Goal: Task Accomplishment & Management: Manage account settings

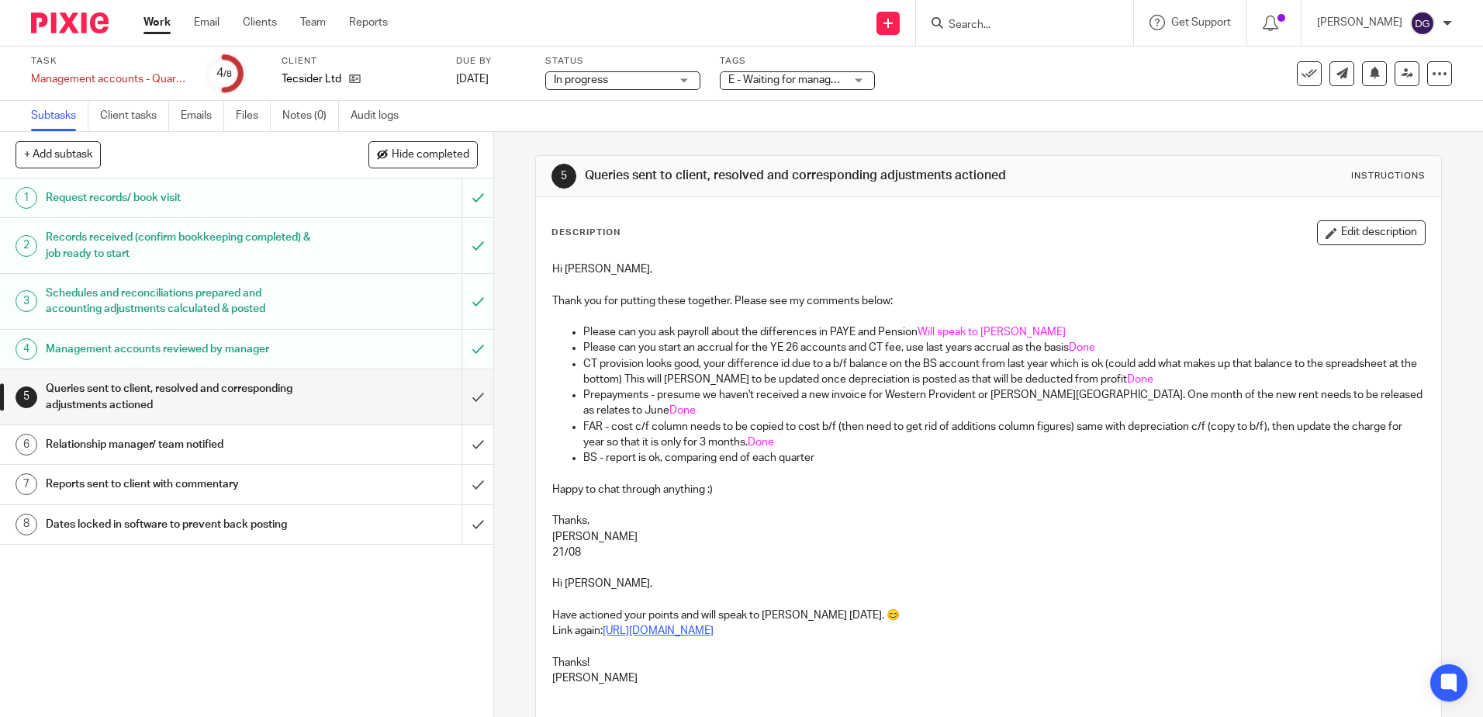
click at [714, 633] on link "[URL][DOMAIN_NAME]" at bounding box center [658, 630] width 111 height 11
click at [1341, 234] on button "Edit description" at bounding box center [1371, 232] width 109 height 25
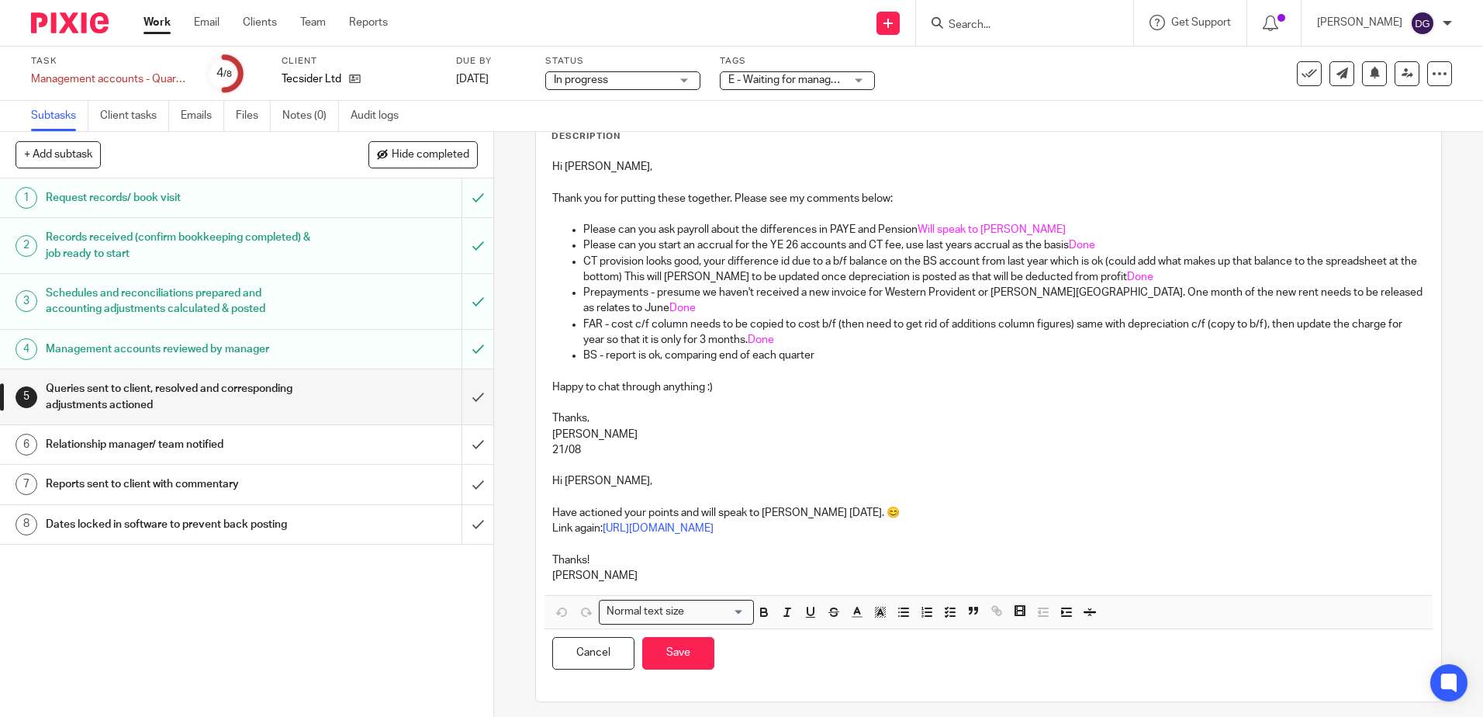
scroll to position [99, 0]
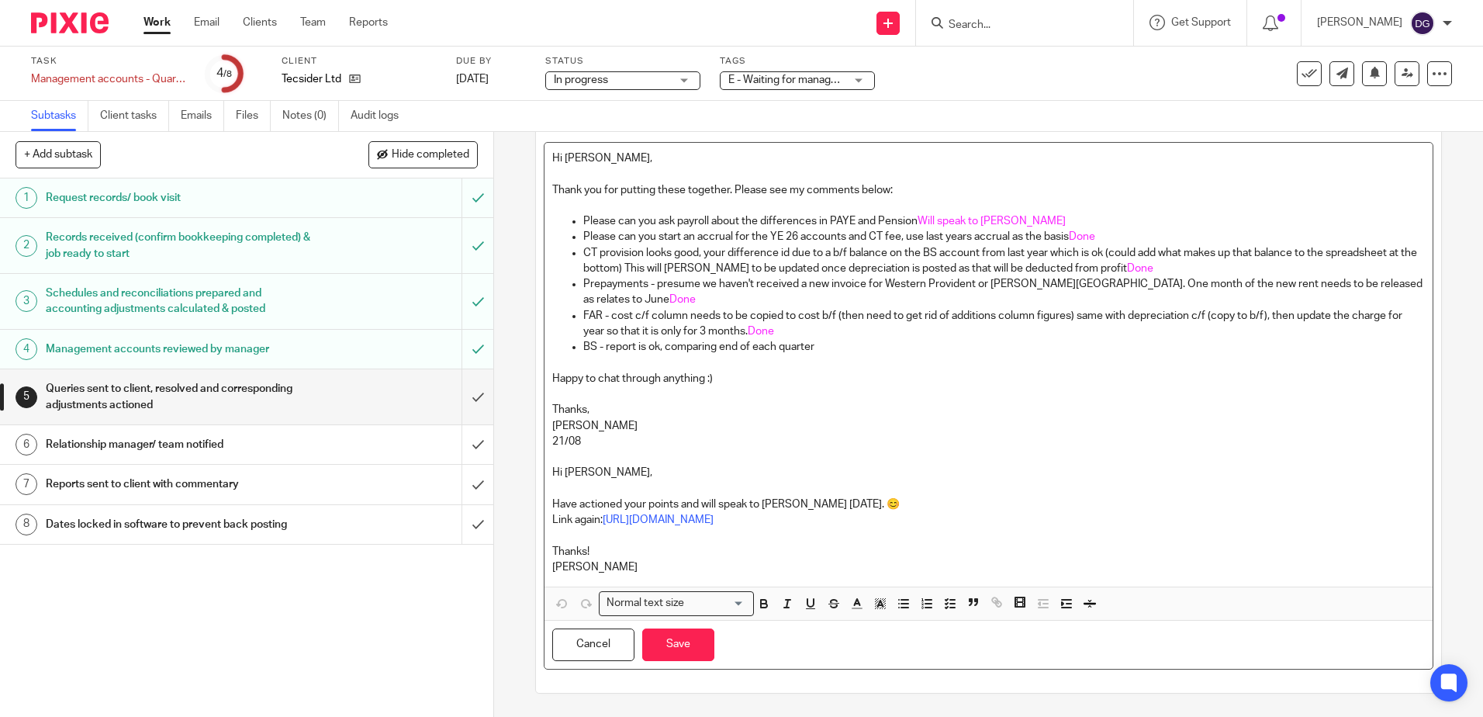
click at [716, 557] on p "Thanks!" at bounding box center [988, 552] width 872 height 16
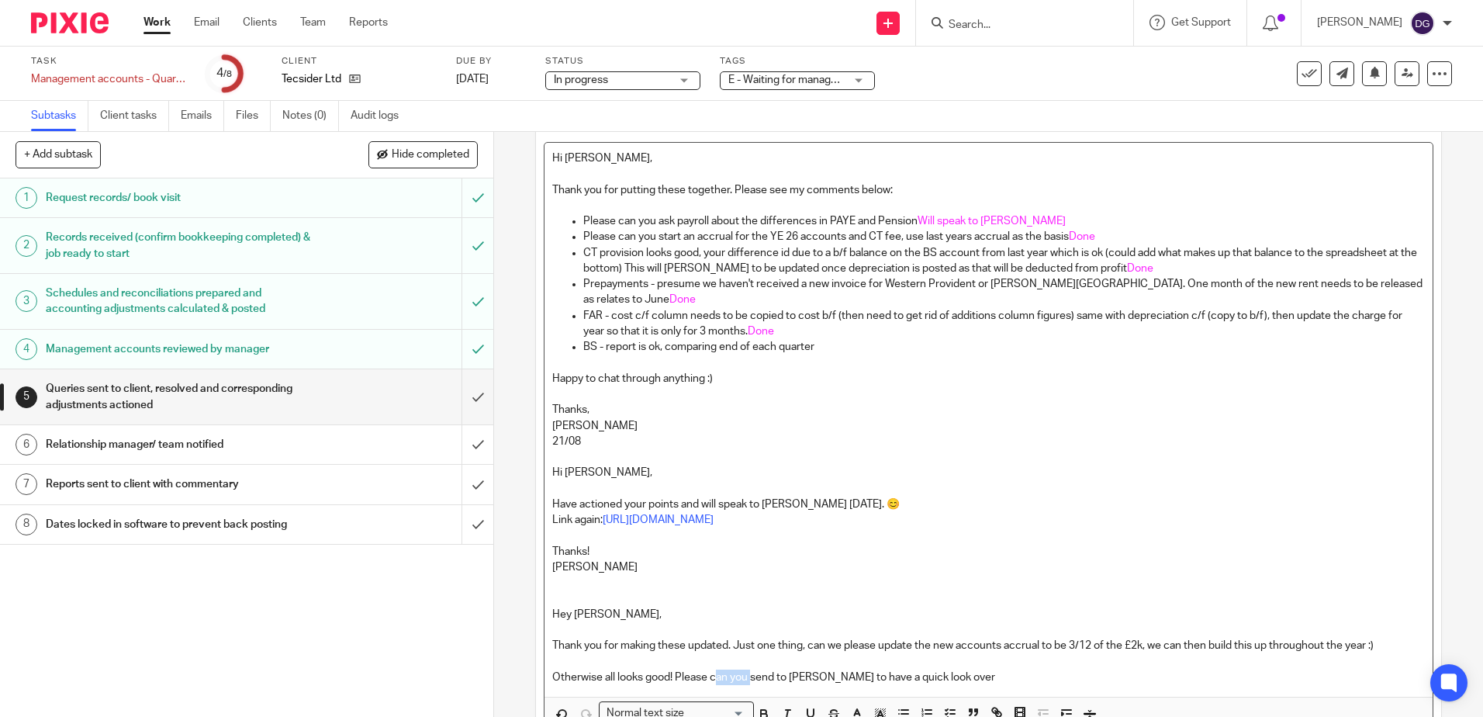
drag, startPoint x: 751, startPoint y: 680, endPoint x: 713, endPoint y: 673, distance: 38.5
click at [713, 673] on p "Otherwise all looks good! Please can you send to Jennie to have a quick look ov…" at bounding box center [988, 678] width 872 height 16
click at [986, 680] on p "Otherwise all looks good! Please can you send to Jennie to have a quick look ov…" at bounding box center [988, 678] width 872 height 16
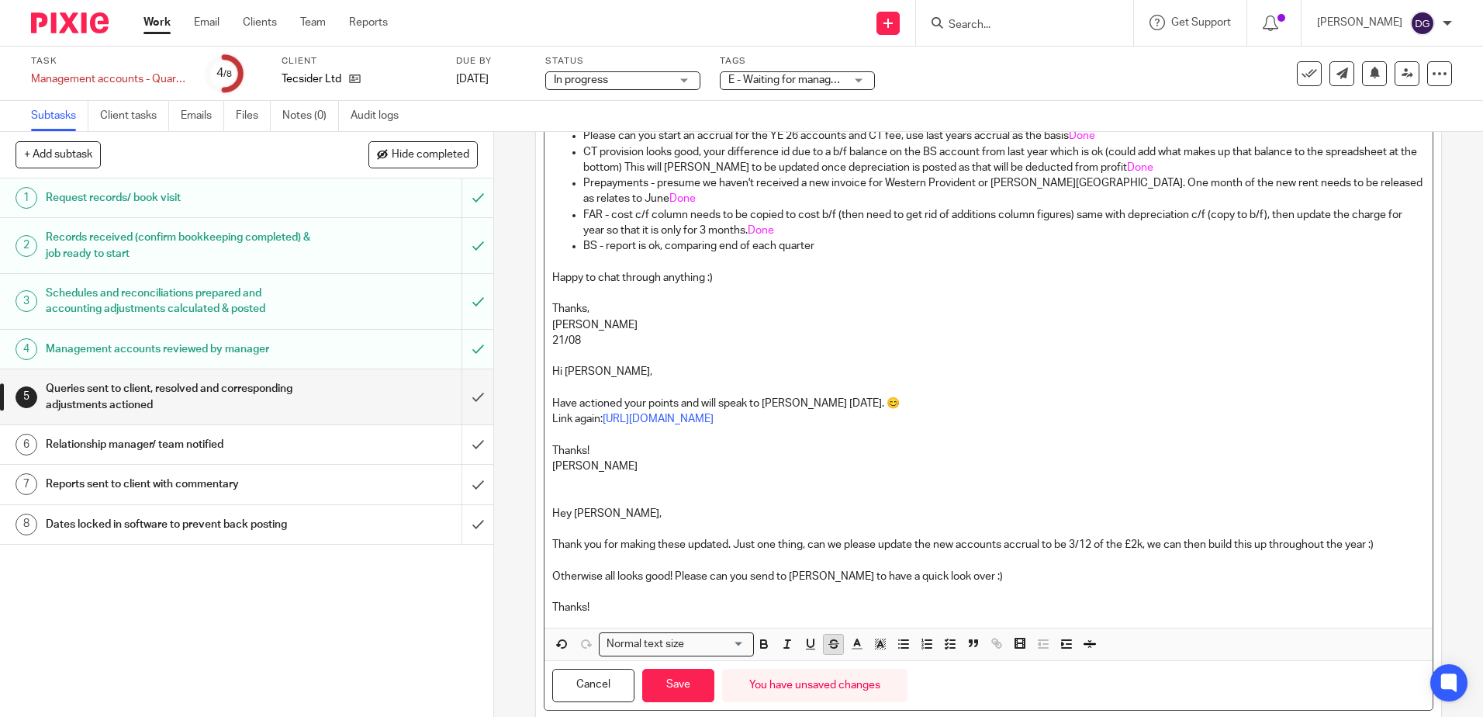
scroll to position [241, 0]
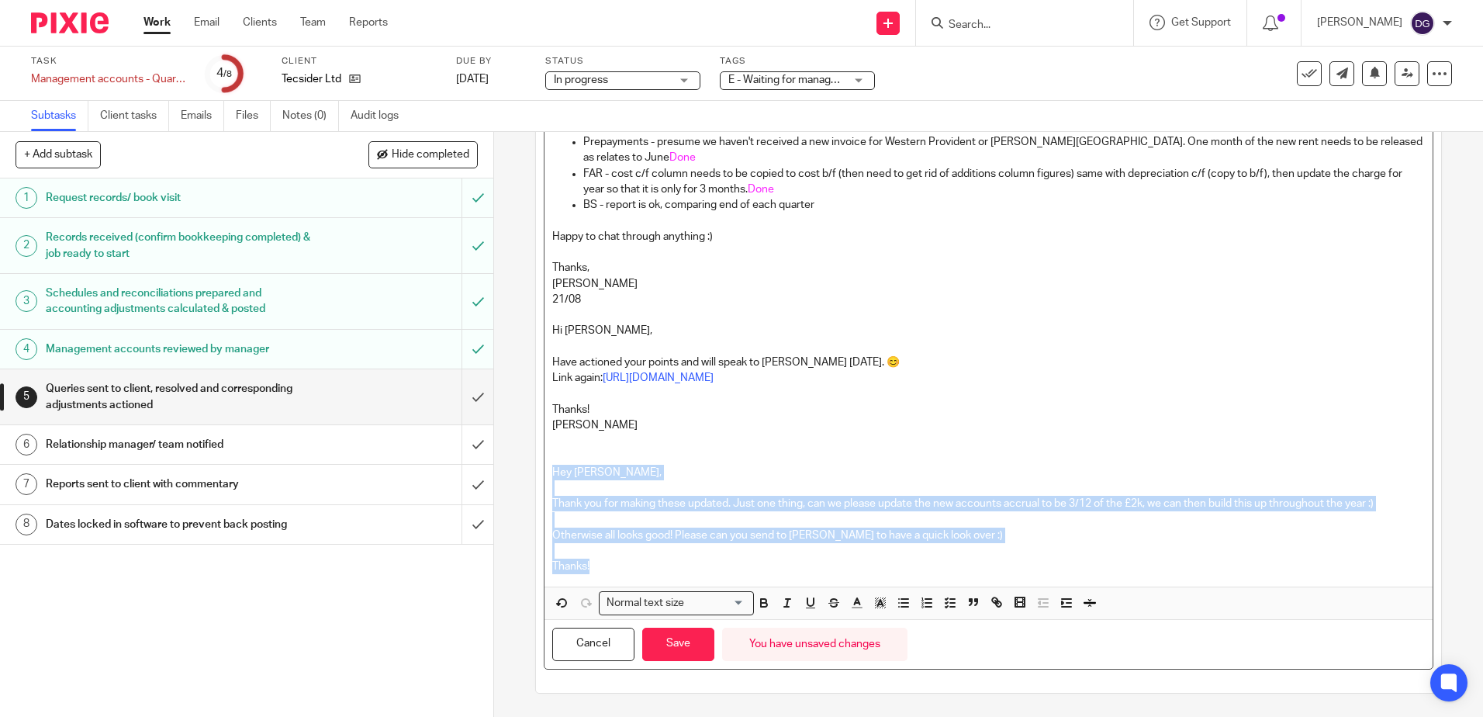
drag, startPoint x: 652, startPoint y: 570, endPoint x: 538, endPoint y: 471, distance: 151.2
click at [538, 471] on div "Description Hi Josie, Thank you for putting these together. Please see my comme…" at bounding box center [988, 325] width 905 height 736
click at [853, 597] on icon "button" at bounding box center [857, 603] width 14 height 14
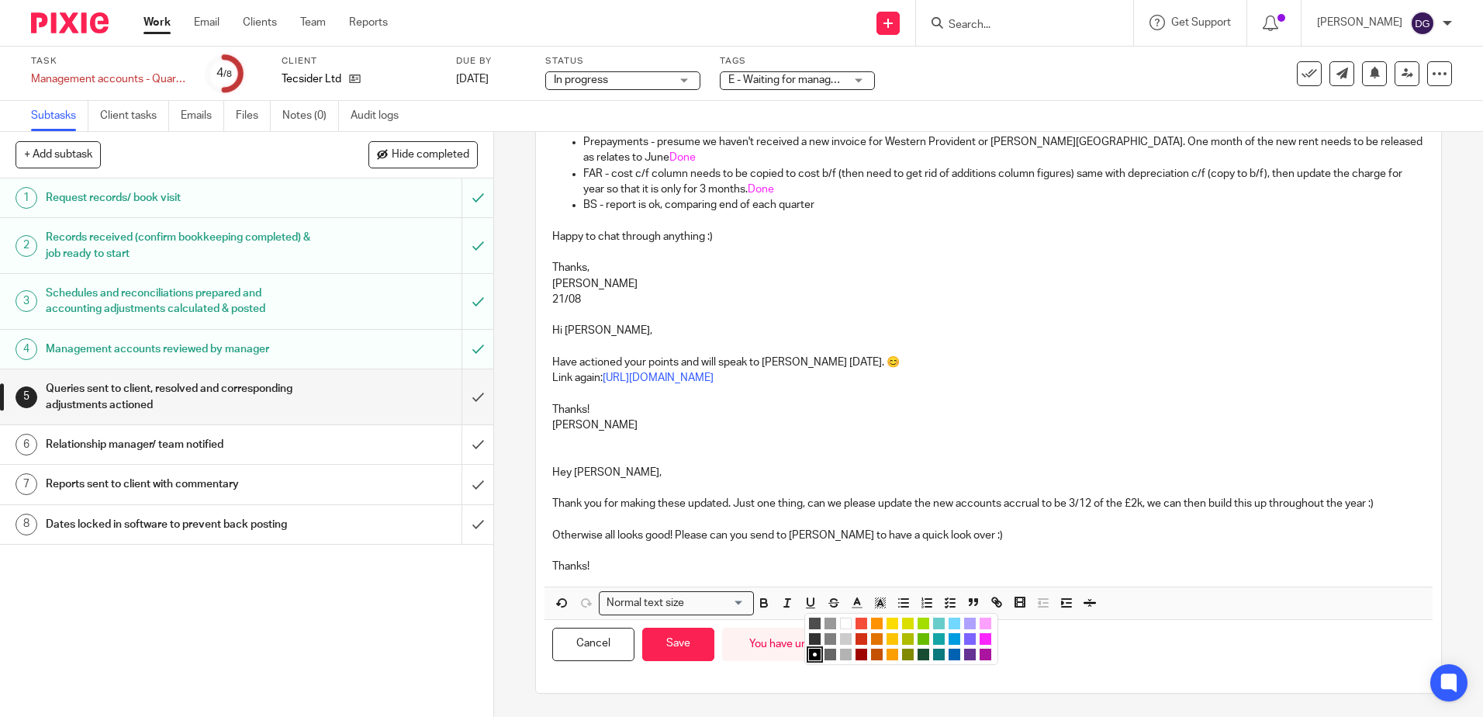
click at [950, 654] on li "color:#0062B1" at bounding box center [955, 655] width 12 height 12
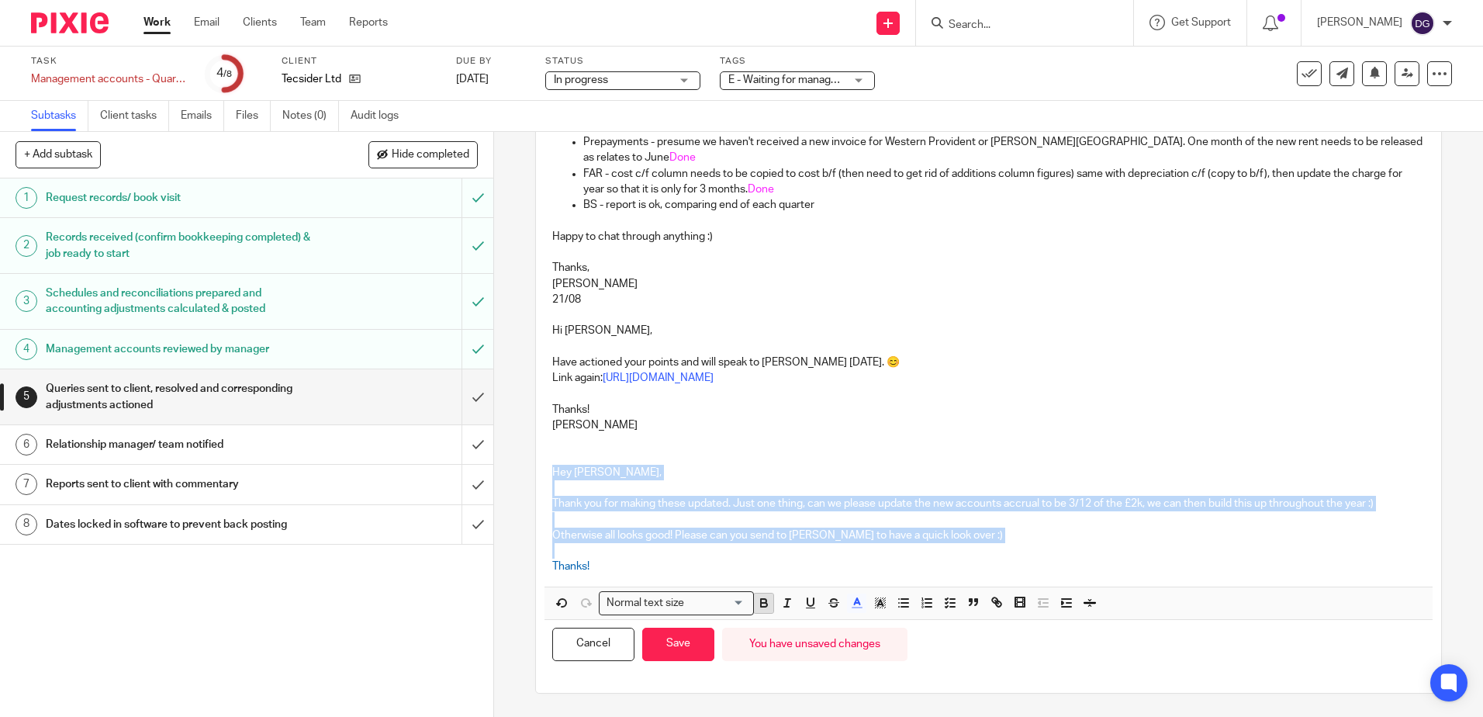
click at [767, 600] on button "button" at bounding box center [763, 603] width 19 height 19
click at [809, 543] on p "Otherwise all looks good! Please can you send to Jennie to have a quick look ov…" at bounding box center [988, 536] width 872 height 16
click at [705, 504] on span "Thank you for making these updated. Just one thing, can we please update the ne…" at bounding box center [983, 503] width 863 height 11
click at [734, 502] on span "Thank you for making these updated. Just one thing, can we please update the ne…" at bounding box center [983, 503] width 863 height 11
click at [563, 511] on p "Thank you for making these updates. Just one thing, can we please update the ne…" at bounding box center [988, 504] width 872 height 16
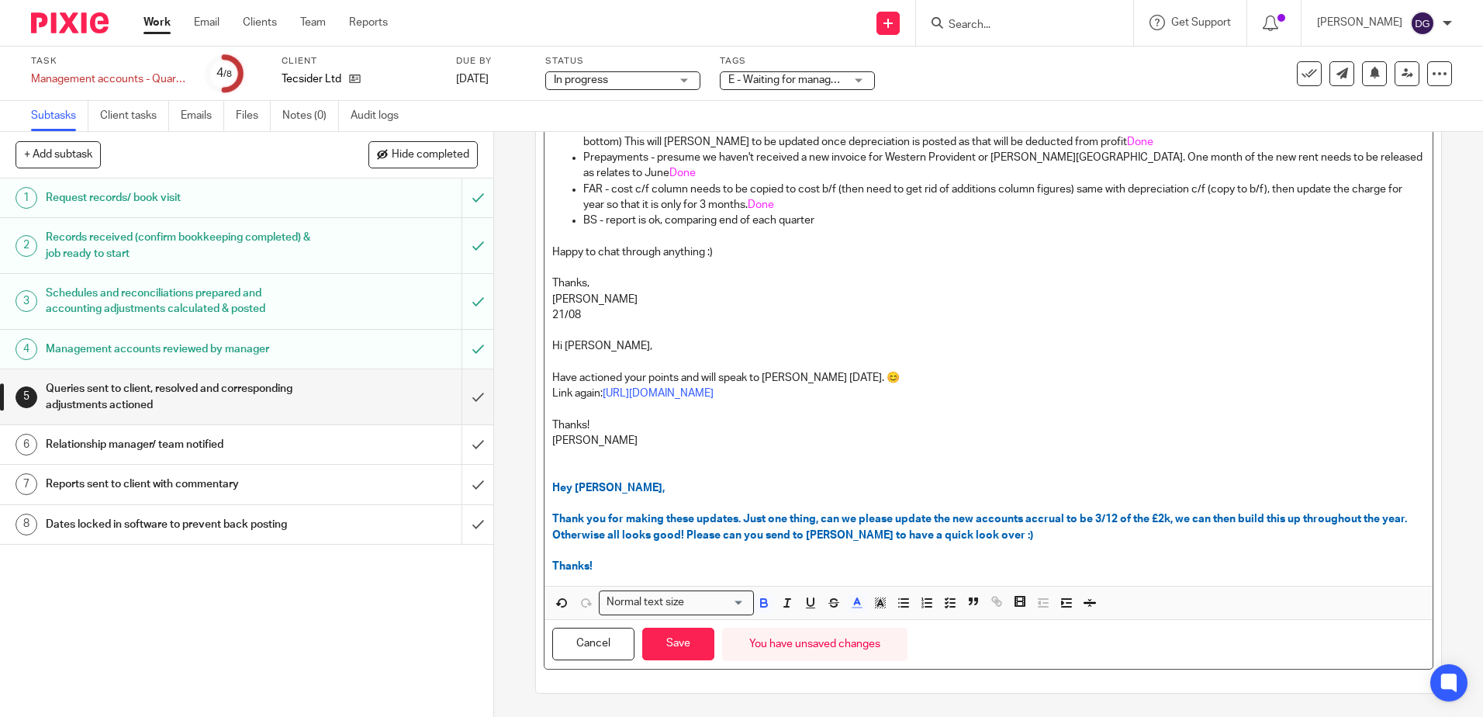
scroll to position [225, 0]
click at [683, 561] on p "Thanks!" at bounding box center [988, 567] width 872 height 16
drag, startPoint x: 991, startPoint y: 534, endPoint x: 1000, endPoint y: 545, distance: 14.3
click at [990, 534] on span "Thank you for making these updates. Just one thing, can we please update the ne…" at bounding box center [980, 527] width 857 height 26
click at [991, 542] on div "Hi Josie, Thank you for putting these together. Please see my comments below: P…" at bounding box center [989, 300] width 888 height 569
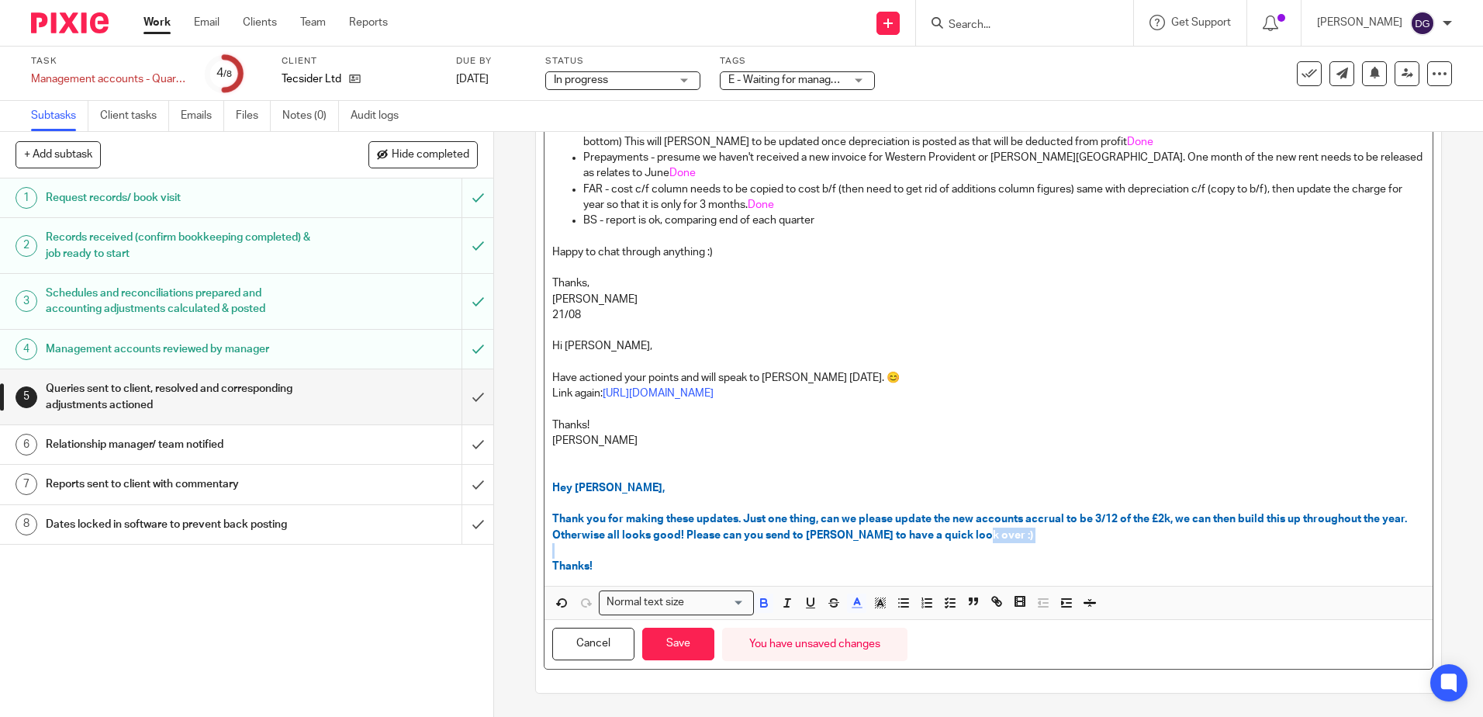
click at [1066, 536] on p "Thank you for making these updates. Just one thing, can we please update the ne…" at bounding box center [988, 527] width 872 height 32
drag, startPoint x: 683, startPoint y: 649, endPoint x: 1067, endPoint y: 732, distance: 393.1
click at [1067, 716] on html "Work Email Clients Team Reports Work Email Clients Team Reports Settings Send n…" at bounding box center [741, 358] width 1483 height 717
click at [1012, 561] on p "Thanks!" at bounding box center [988, 567] width 872 height 16
drag, startPoint x: 1004, startPoint y: 537, endPoint x: 707, endPoint y: 535, distance: 297.1
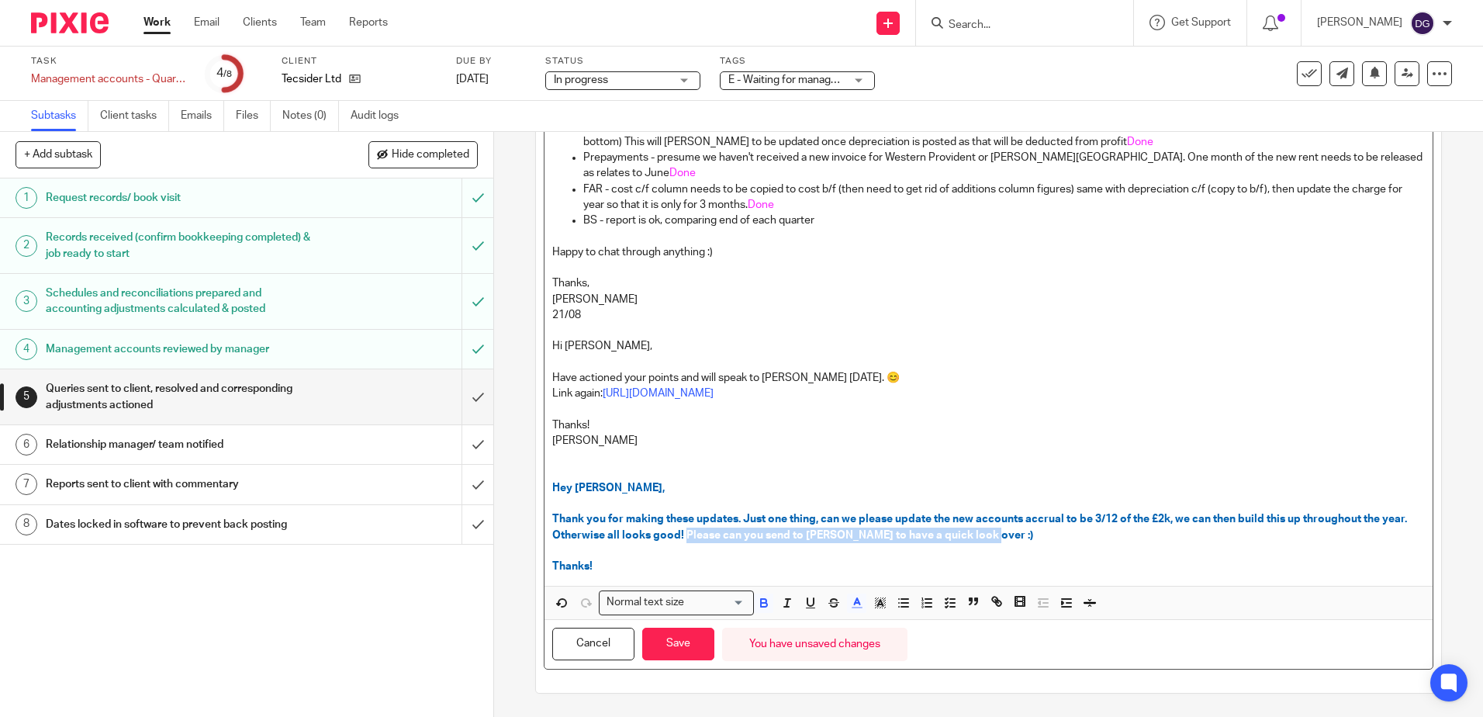
click at [707, 535] on p "Thank you for making these updates. Just one thing, can we please update the ne…" at bounding box center [988, 527] width 872 height 32
click at [683, 646] on button "Save" at bounding box center [678, 644] width 72 height 33
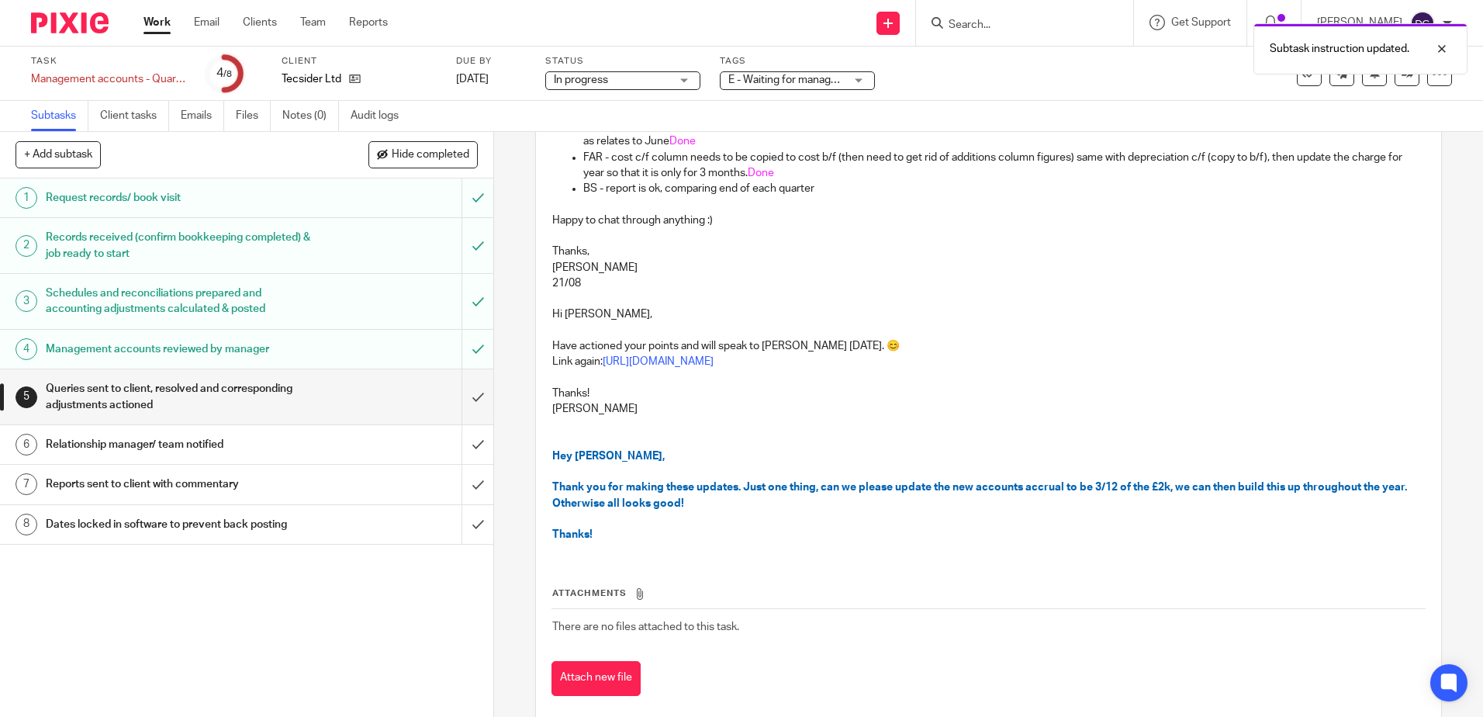
scroll to position [296, 0]
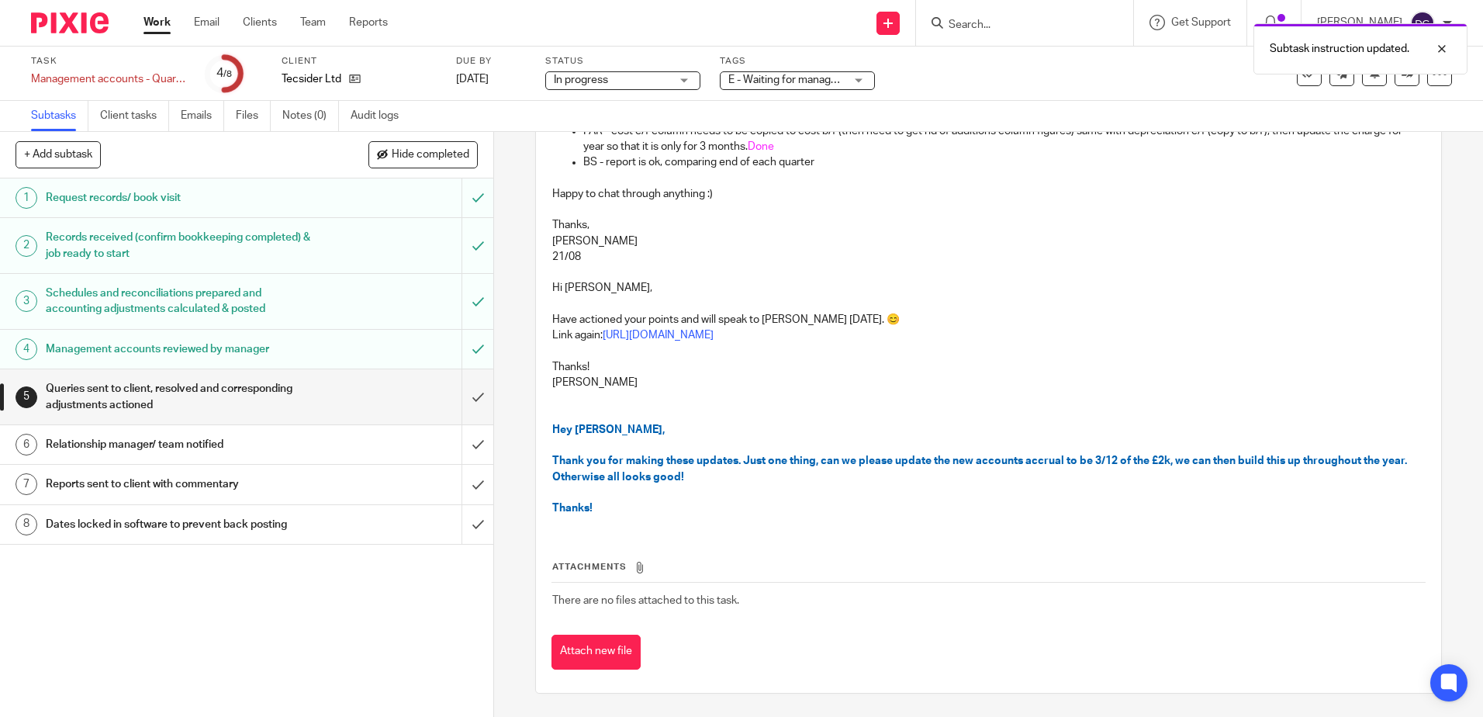
click at [610, 85] on span "In progress" at bounding box center [612, 80] width 116 height 16
click at [764, 88] on div "E - Waiting for manager review/approval" at bounding box center [797, 80] width 155 height 19
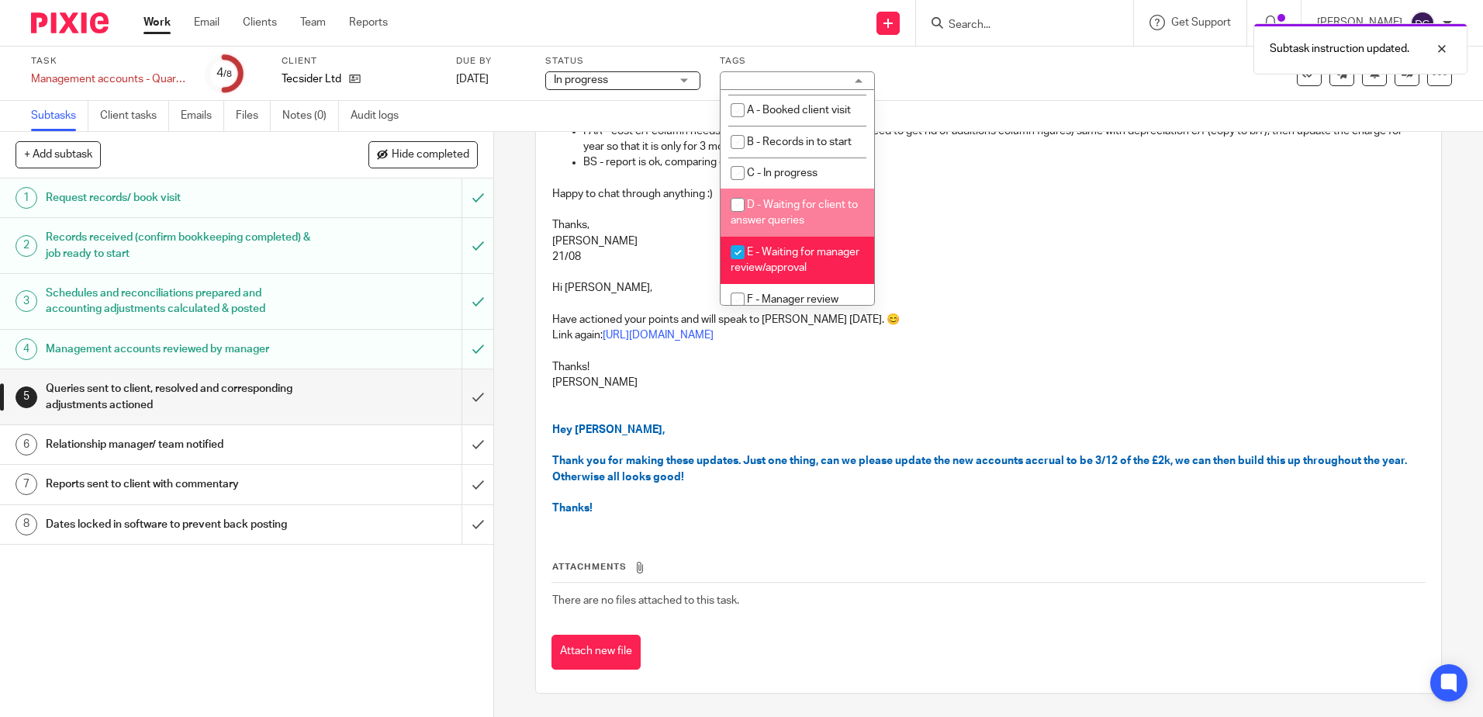
scroll to position [78, 0]
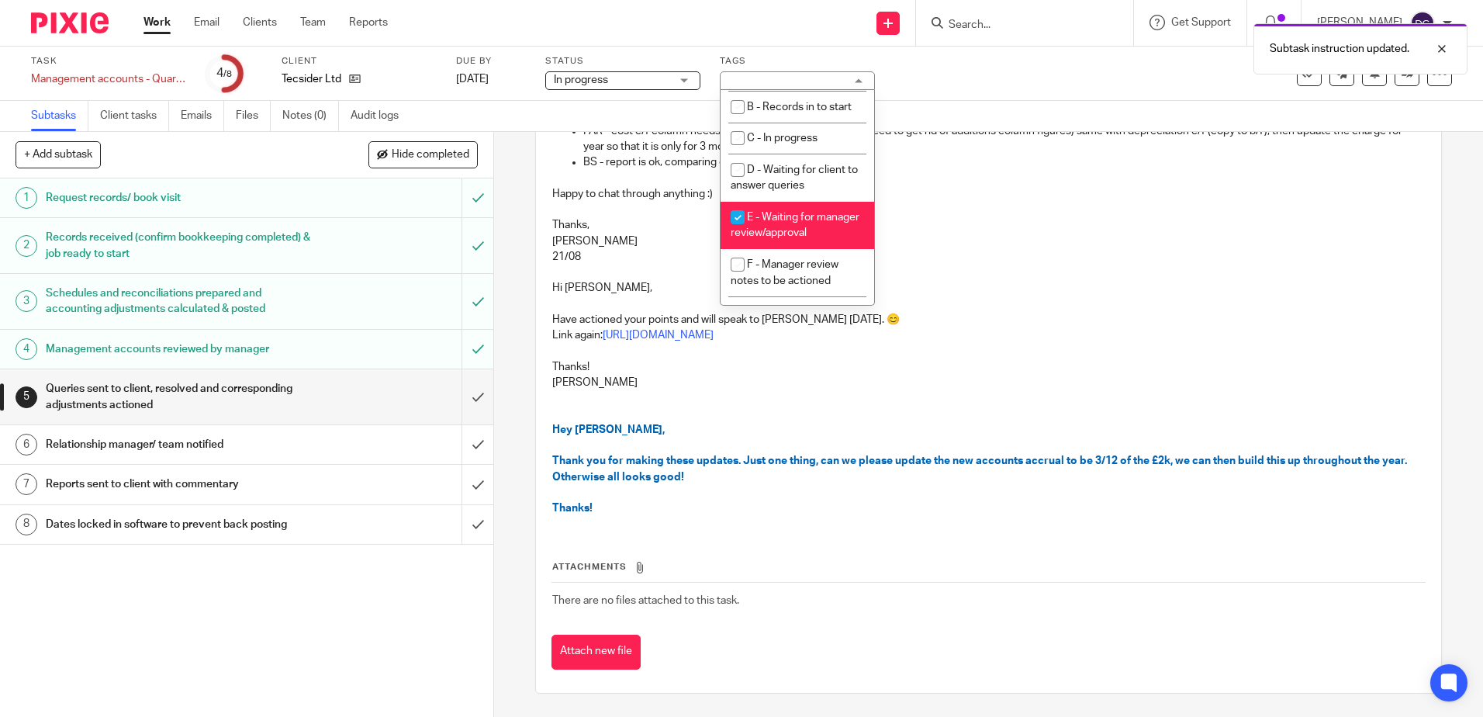
click at [1142, 244] on p "[PERSON_NAME]" at bounding box center [988, 242] width 872 height 16
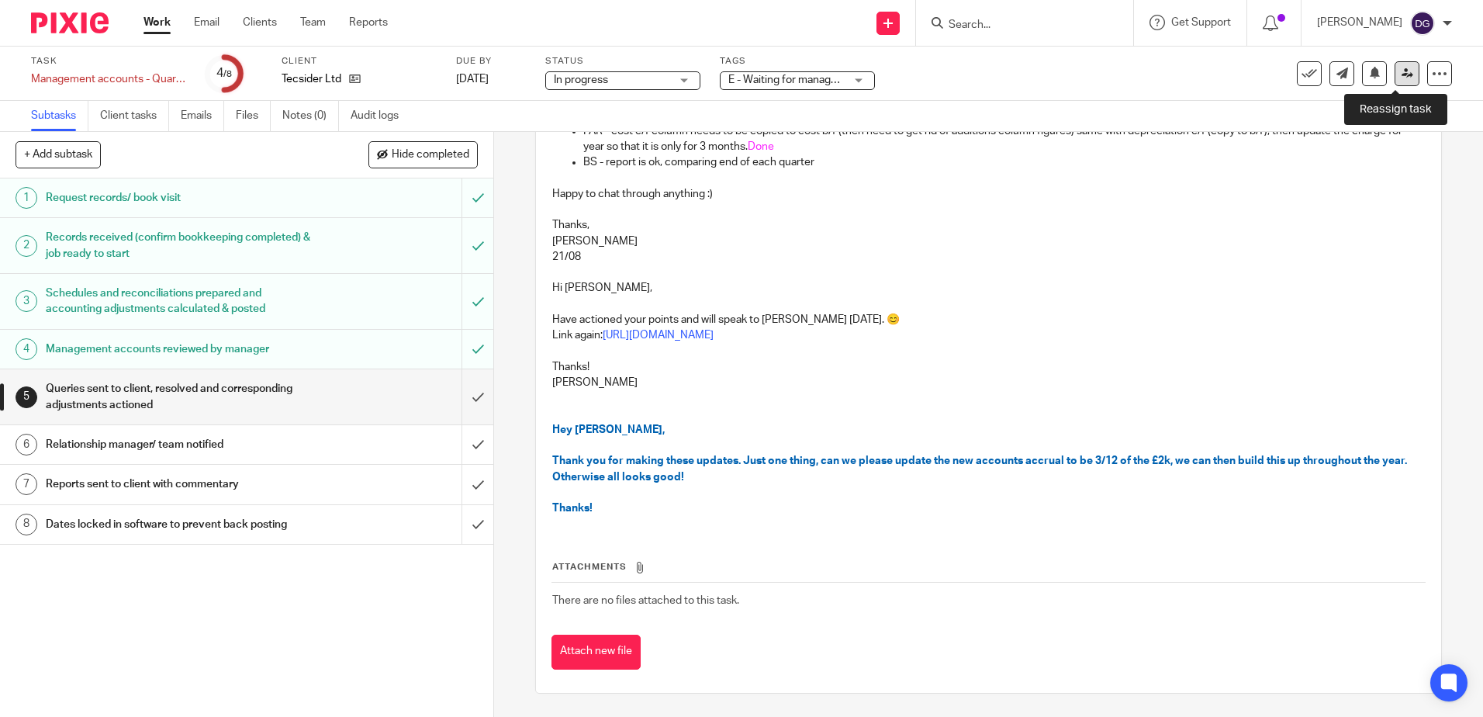
click at [1400, 82] on link at bounding box center [1407, 73] width 25 height 25
click at [849, 81] on div "E - Waiting for manager review/approval" at bounding box center [797, 80] width 155 height 19
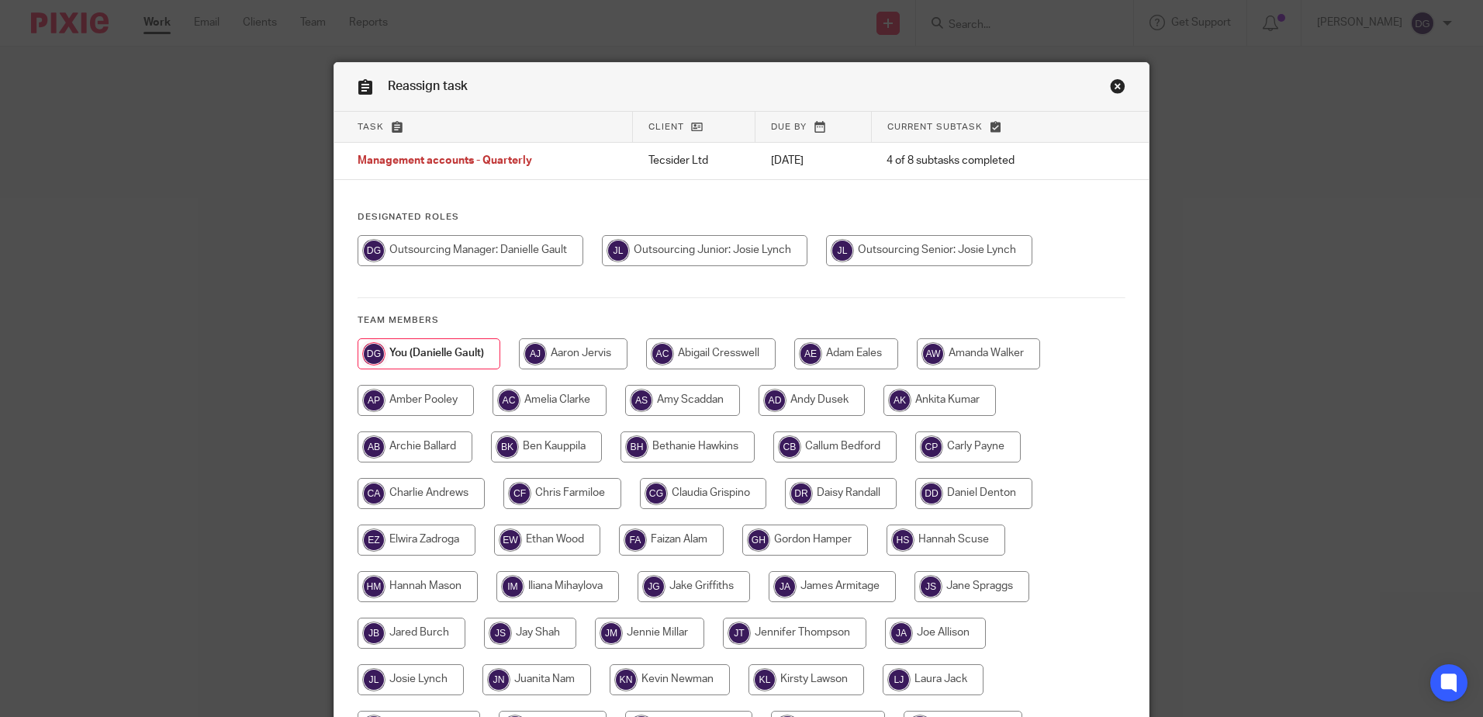
click at [1110, 91] on link "Close this dialog window" at bounding box center [1118, 88] width 16 height 21
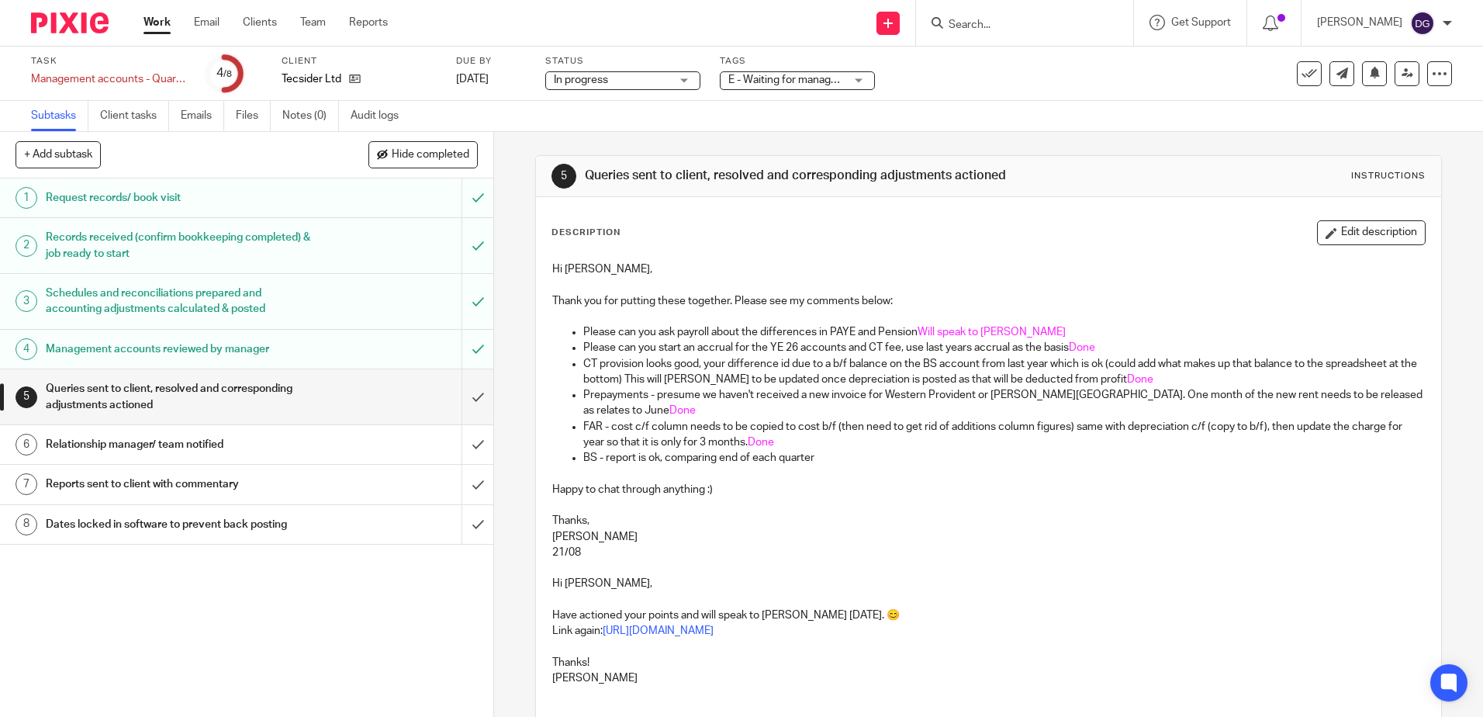
click at [837, 86] on span "E - Waiting for manager review/approval" at bounding box center [787, 80] width 116 height 16
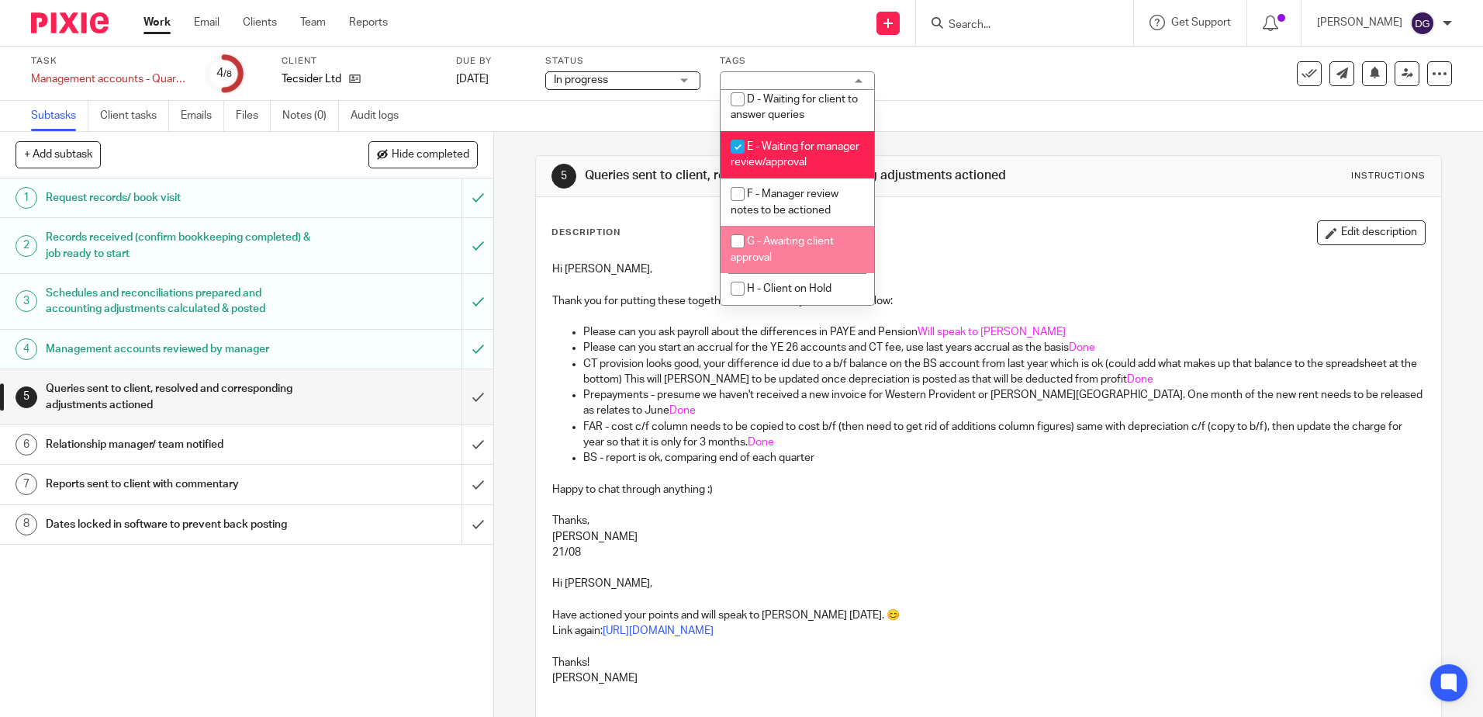
scroll to position [164, 0]
click at [816, 164] on li "E - Waiting for manager review/approval" at bounding box center [798, 154] width 154 height 47
checkbox input "false"
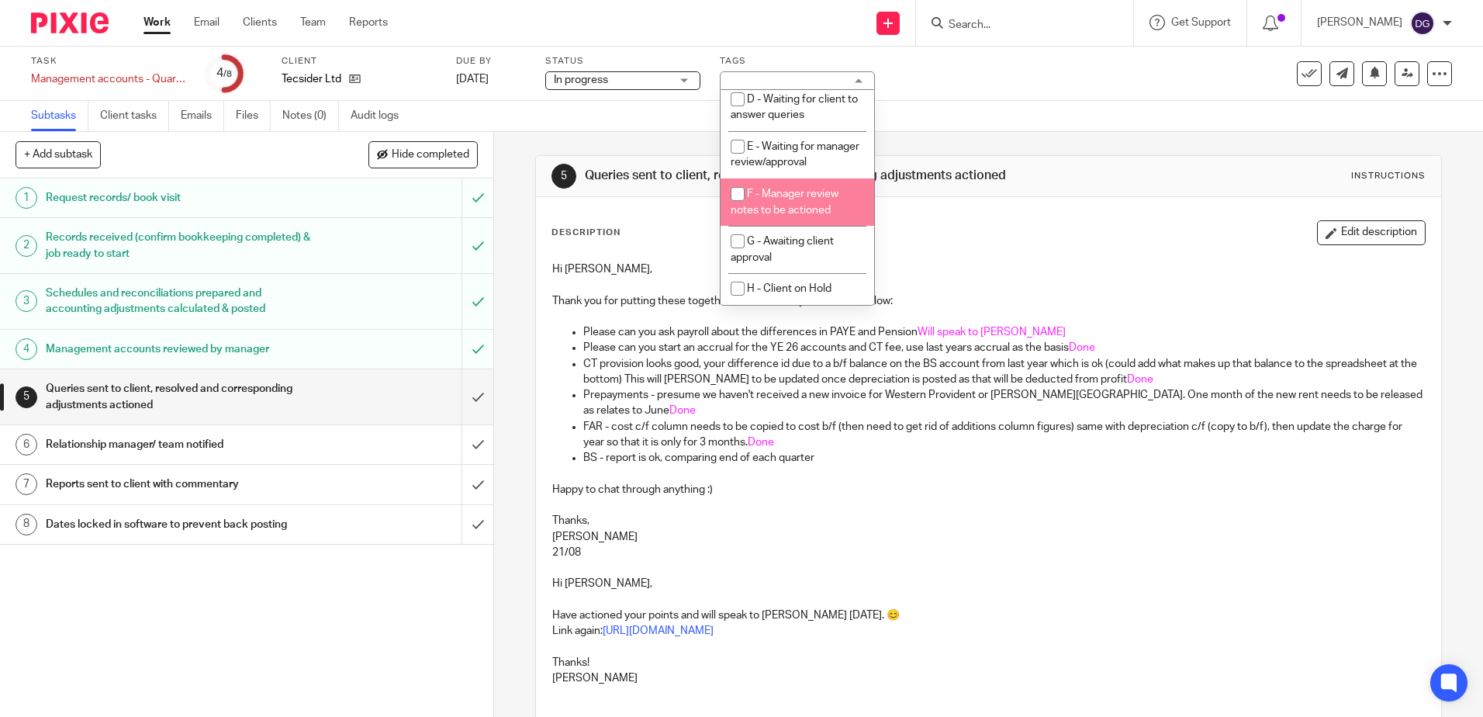
click at [811, 206] on span "F - Manager review notes to be actioned" at bounding box center [785, 202] width 108 height 27
checkbox input "true"
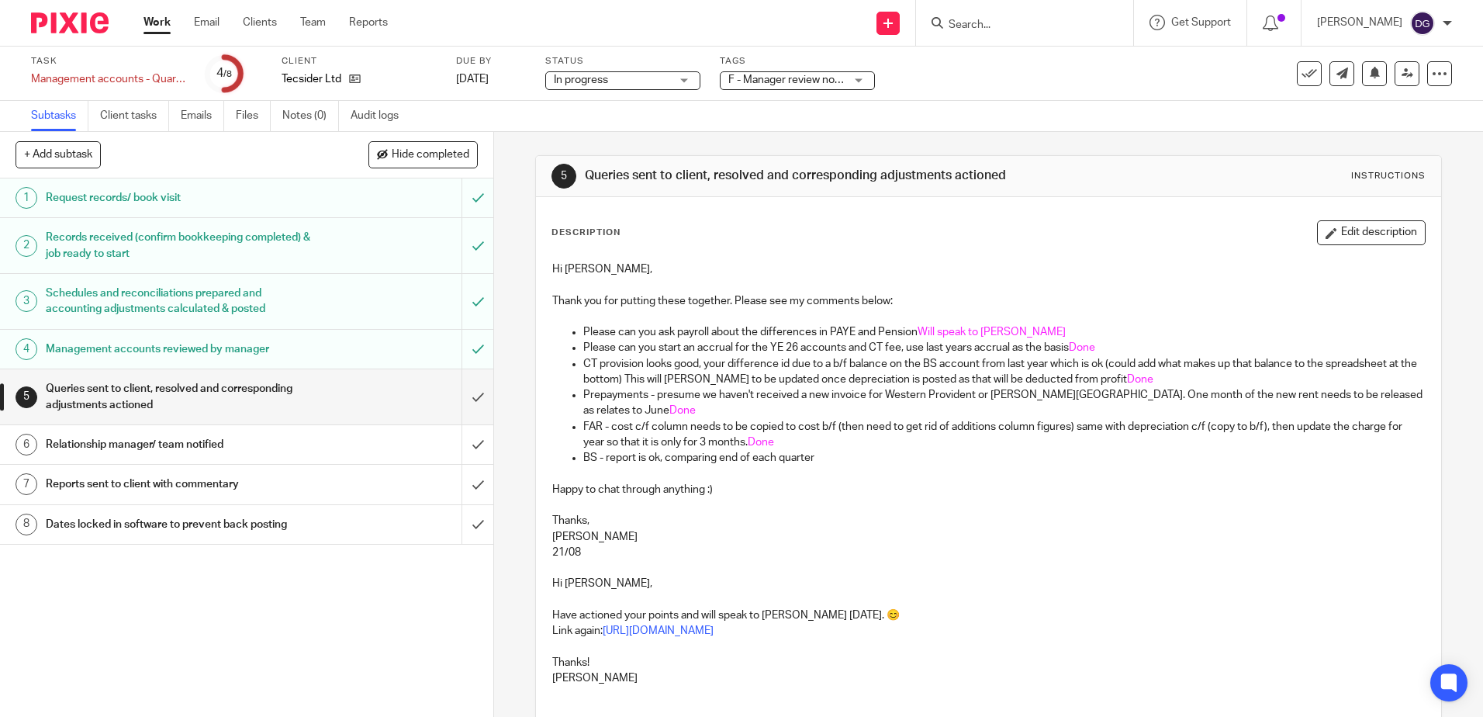
click at [1410, 70] on div "See template in use Advanced task editor Copy task Change schedule Delete" at bounding box center [1374, 73] width 155 height 25
click at [1402, 74] on icon at bounding box center [1408, 73] width 12 height 12
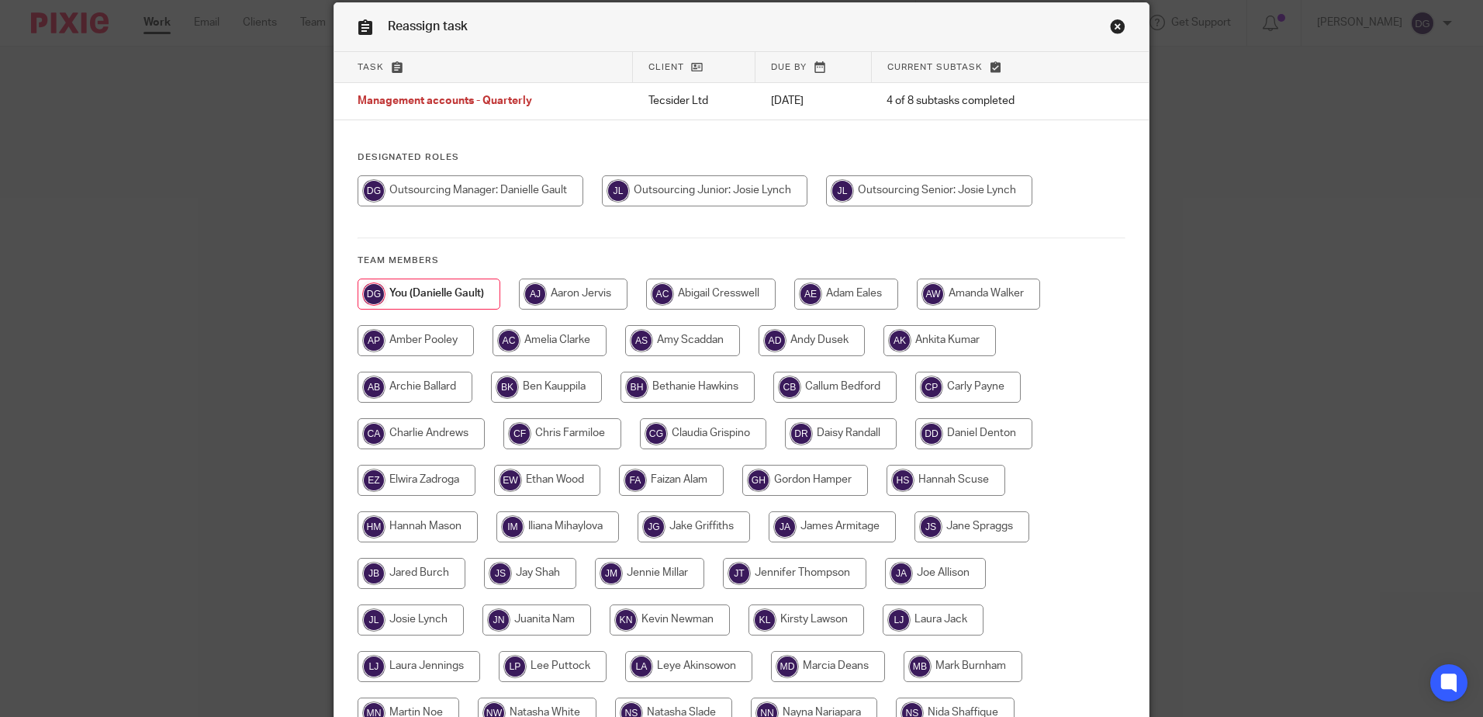
scroll to position [78, 0]
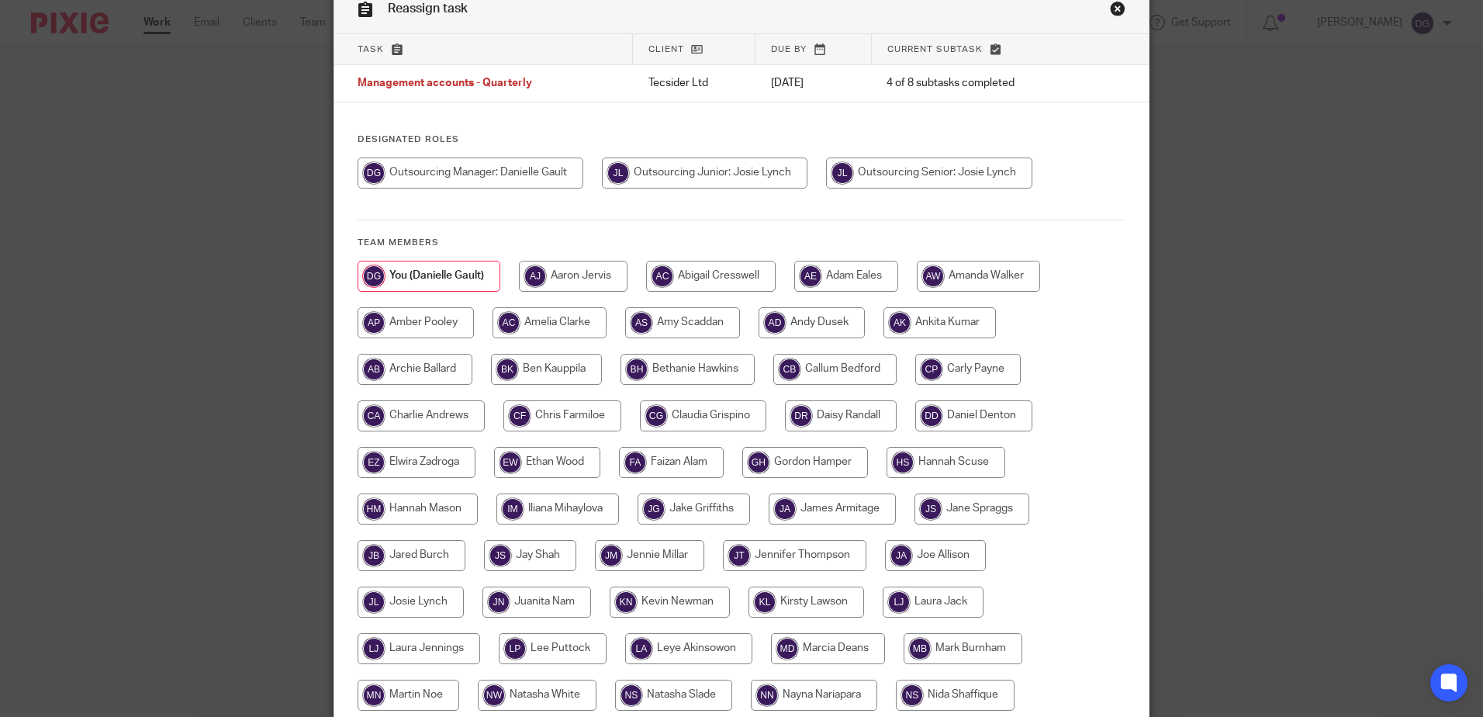
click at [971, 171] on input "radio" at bounding box center [929, 172] width 206 height 31
radio input "true"
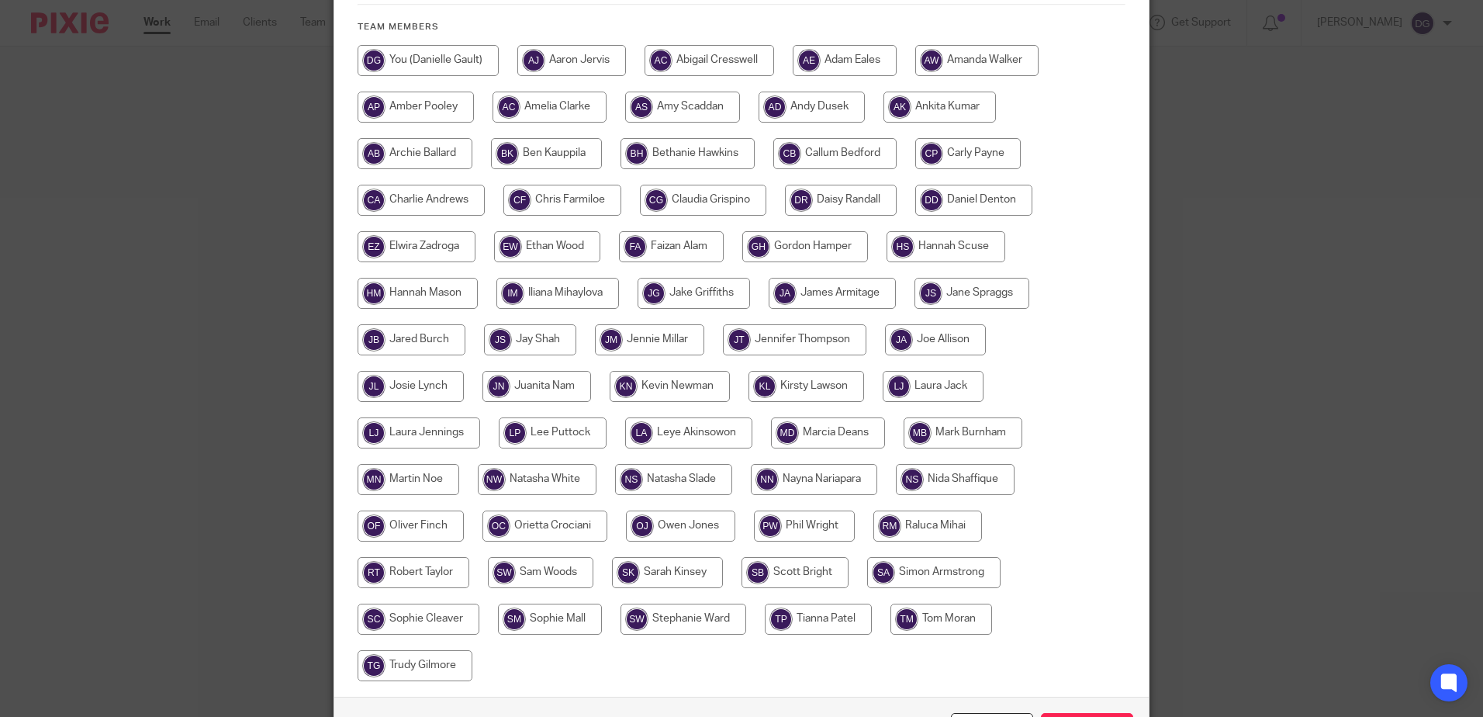
scroll to position [401, 0]
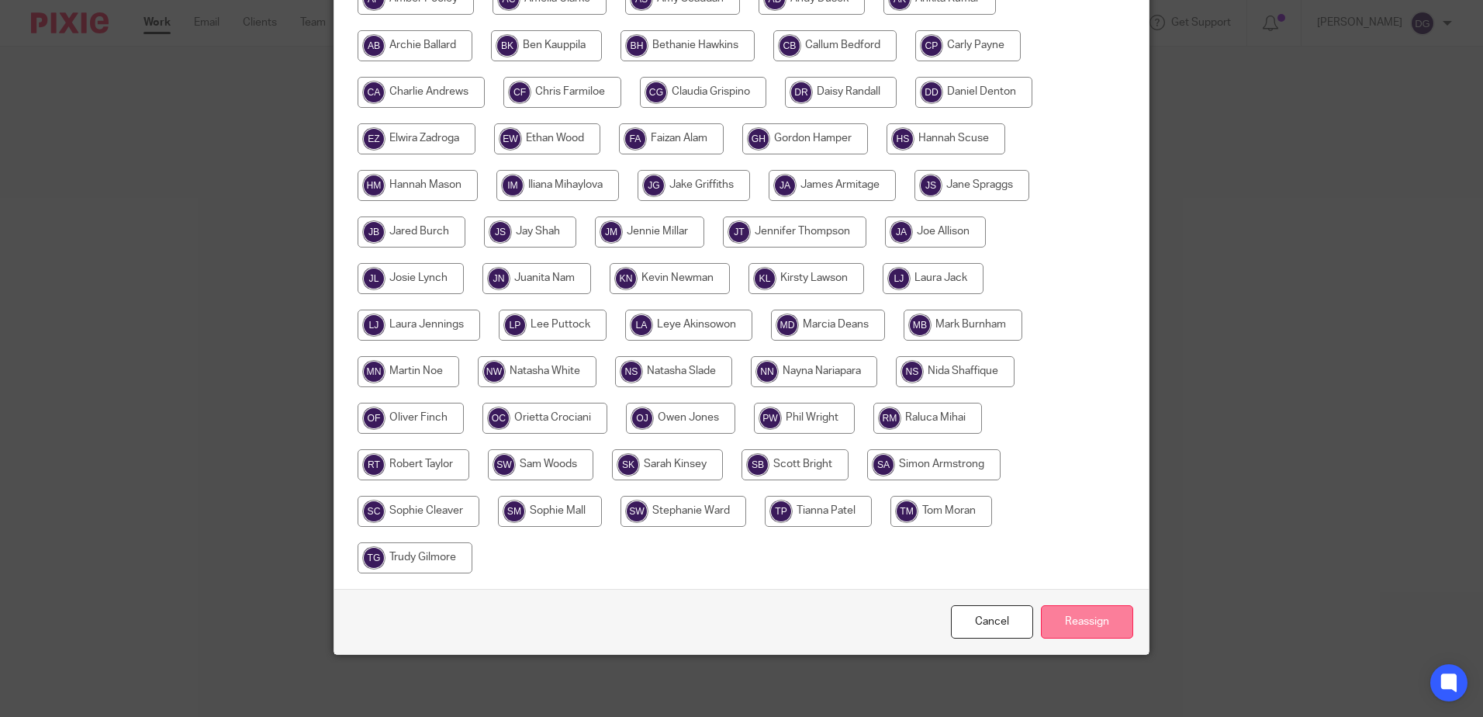
click at [1091, 621] on input "Reassign" at bounding box center [1087, 621] width 92 height 33
